Goal: Information Seeking & Learning: Learn about a topic

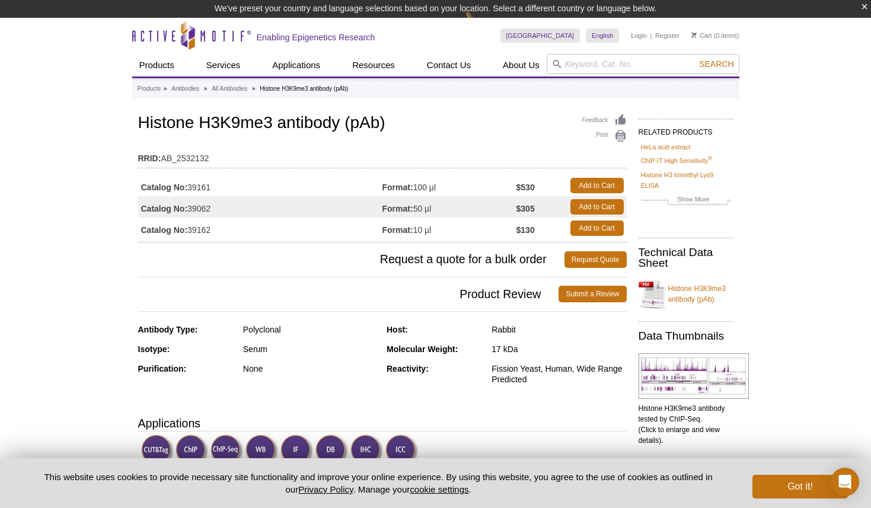
click at [204, 124] on h1 "Histone H3K9me3 antibody (pAb)" at bounding box center [382, 124] width 488 height 20
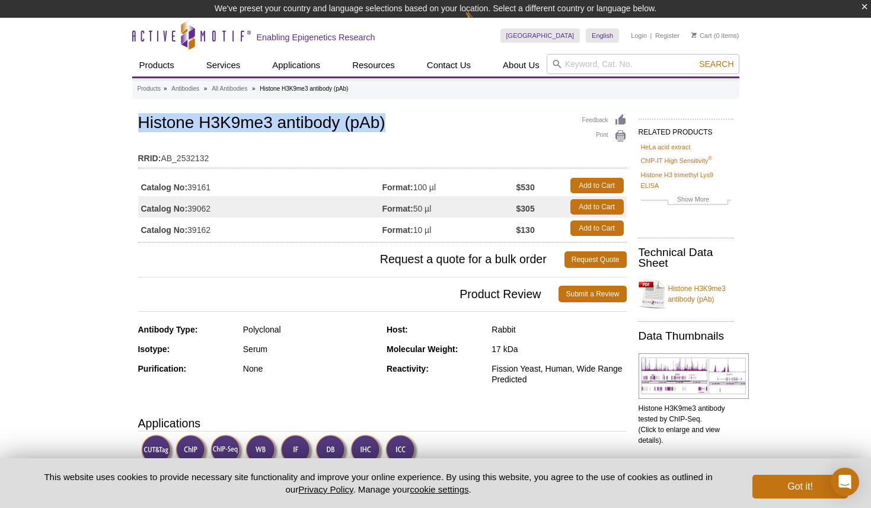
copy h1 "Histone H3K9me3 antibody (pAb)"
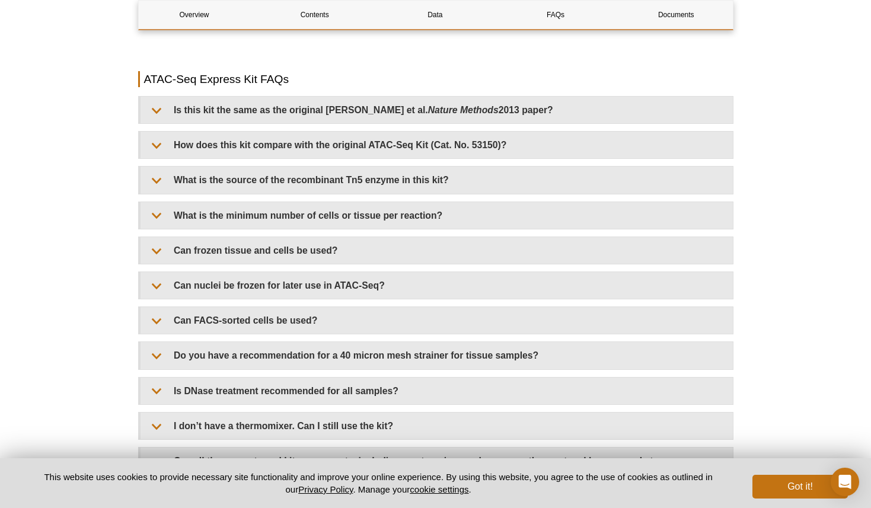
scroll to position [2439, 0]
